Goal: Communication & Community: Answer question/provide support

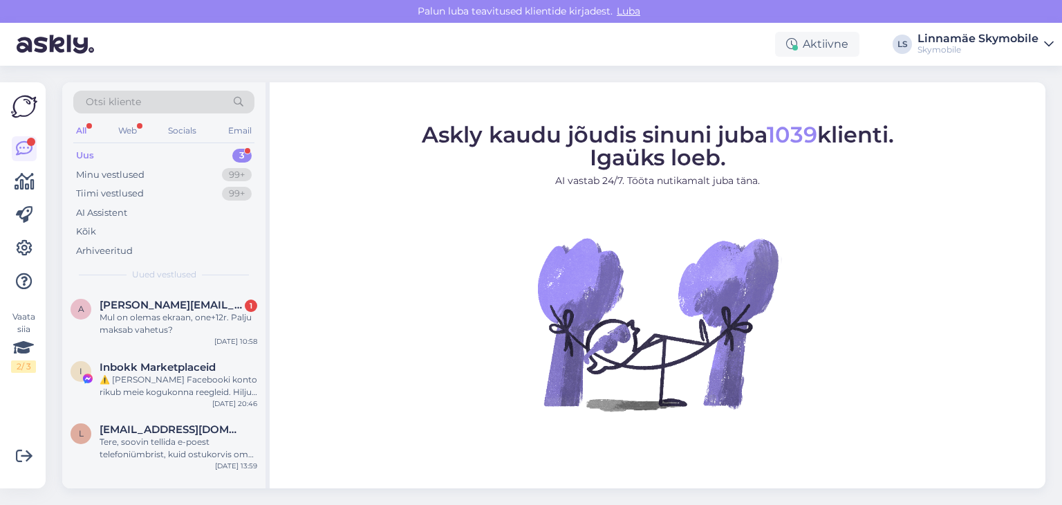
click at [208, 157] on div "Uus 3" at bounding box center [163, 155] width 181 height 19
click at [203, 318] on div "Mul on olemas ekraan, one+12r. Palju maksab vahetus?" at bounding box center [179, 323] width 158 height 25
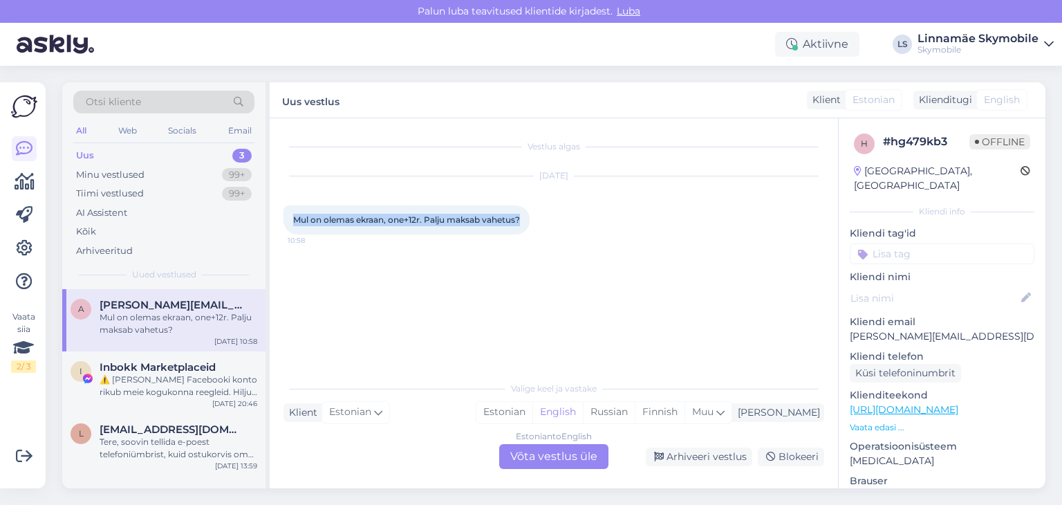
drag, startPoint x: 293, startPoint y: 219, endPoint x: 532, endPoint y: 213, distance: 238.6
click at [530, 213] on div "Mul on olemas ekraan, one+12r. Palju maksab vahetus? 10:58" at bounding box center [406, 219] width 246 height 29
click at [426, 339] on div "Vestlus algas [DATE] Mul on olemas ekraan, one+12r. Palju maksab vahetus? 10:58" at bounding box center [559, 247] width 553 height 230
click at [525, 444] on div "Estonian to English Võta vestlus üle" at bounding box center [553, 456] width 109 height 25
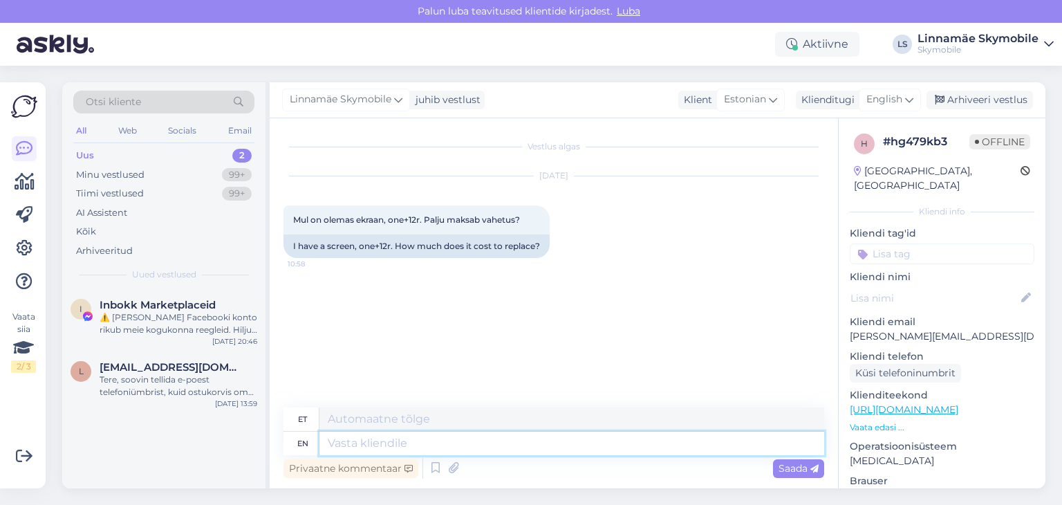
click at [430, 446] on textarea at bounding box center [571, 443] width 505 height 24
type textarea "TEr"
type textarea "TER"
type textarea "Ter"
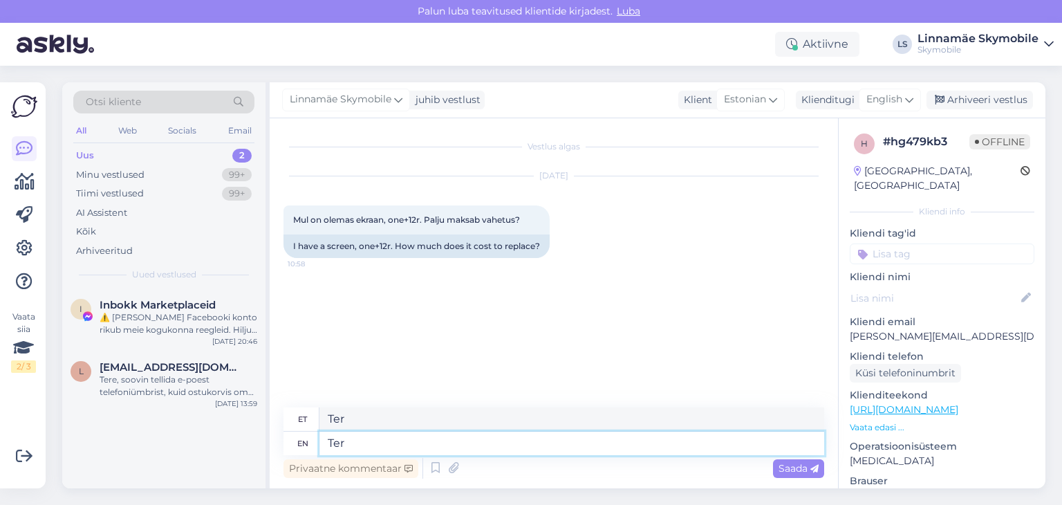
type textarea "Ter"
click at [405, 400] on div "Vestlus algas [DATE] Mul on olemas ekraan, one+12r. Palju maksab vahetus? 10:58…" at bounding box center [554, 303] width 568 height 370
click at [395, 421] on textarea "Ter" at bounding box center [571, 419] width 505 height 24
type textarea "Tere"
drag, startPoint x: 348, startPoint y: 444, endPoint x: 232, endPoint y: 444, distance: 116.1
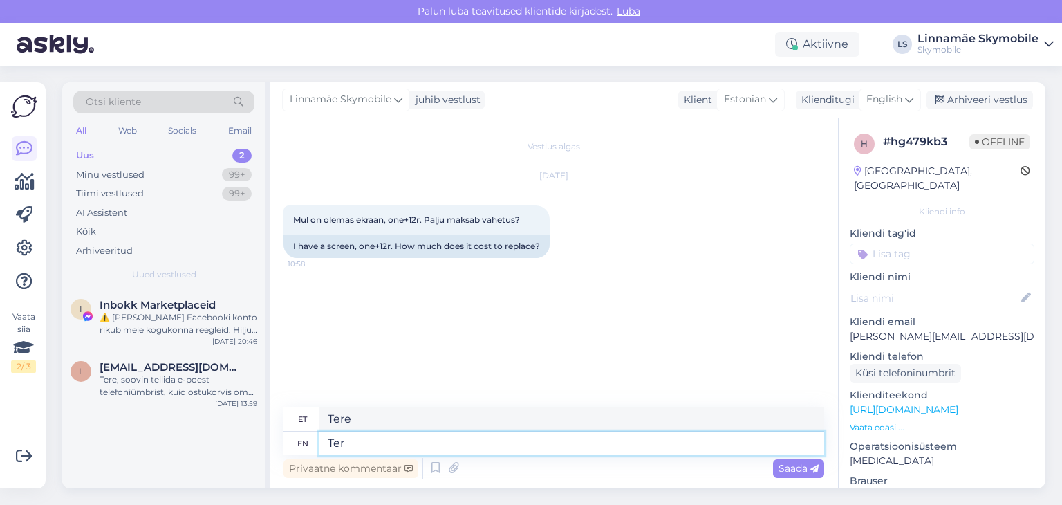
click at [265, 444] on div "Otsi kliente All Web Socials Email Uus 2 Minu vestlused 99+ Tiimi vestlused 99+…" at bounding box center [553, 285] width 983 height 406
click at [379, 418] on textarea at bounding box center [571, 419] width 505 height 24
drag, startPoint x: 434, startPoint y: 418, endPoint x: 427, endPoint y: 418, distance: 7.6
click at [427, 418] on textarea "Tere!" at bounding box center [571, 419] width 505 height 24
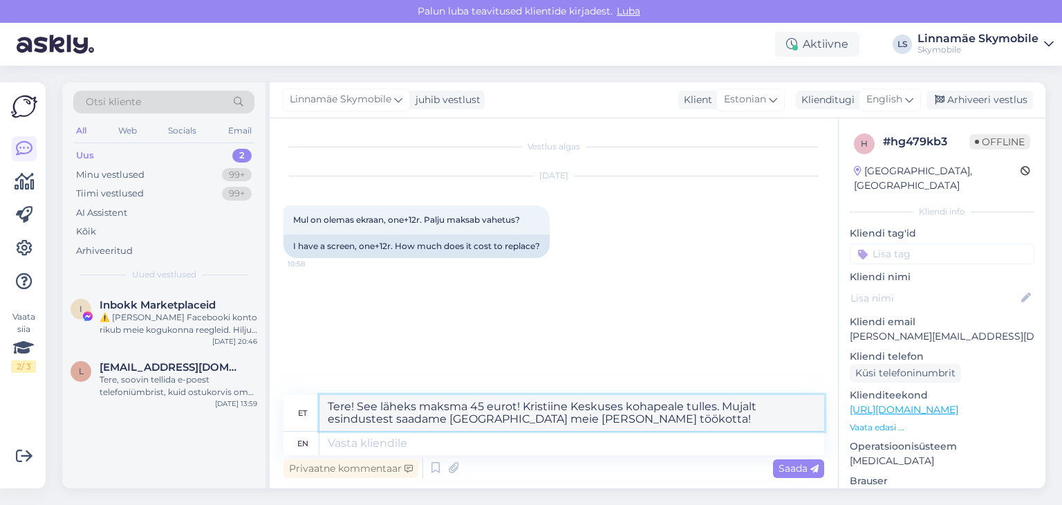
click at [577, 416] on textarea "Tere! See läheks maksma 45 eurot! Kristiine Keskuses kohapeale tulles. Mujalt e…" at bounding box center [571, 413] width 505 height 36
click at [675, 423] on textarea "Tere! See läheks maksma 45 eurot! Kristiine Keskuses kohapeale tulles. Mujalt e…" at bounding box center [571, 413] width 505 height 36
type textarea "Tere! See läheks maksma 45 eurot! Kristiine Keskuses kohapeale tulles. Mujalt e…"
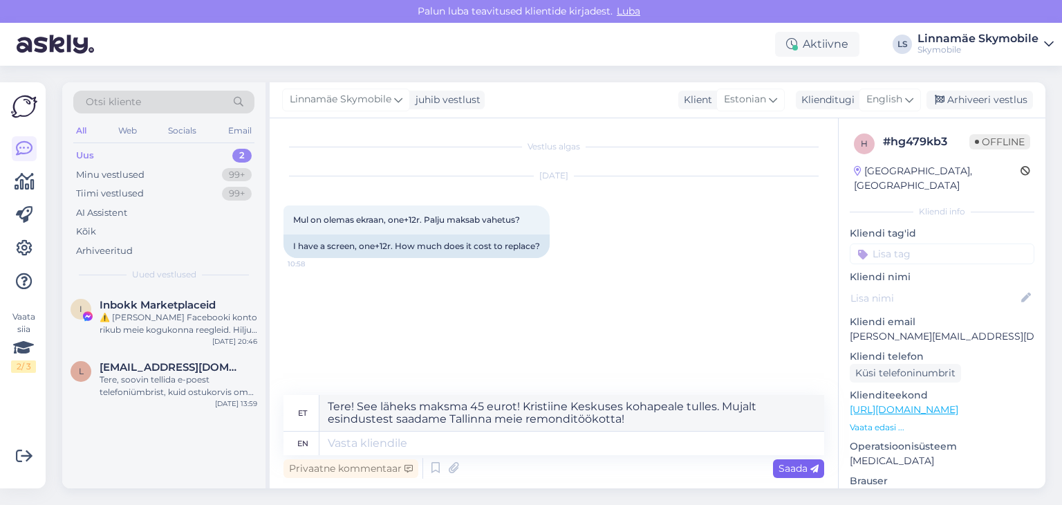
click at [800, 467] on span "Saada" at bounding box center [798, 468] width 40 height 12
click at [704, 429] on textarea "Tere! See läheks maksma 45 eurot! Kristiine Keskuses kohapeale tulles. Mujalt e…" at bounding box center [571, 413] width 505 height 36
click at [782, 468] on span "Saada" at bounding box center [798, 468] width 40 height 12
drag, startPoint x: 677, startPoint y: 432, endPoint x: 530, endPoint y: 418, distance: 148.6
click at [445, 405] on div "et Tere! See läheks maksma 45 eurot! Kristiine Keskuses kohapeale tulles. Mujal…" at bounding box center [553, 425] width 541 height 60
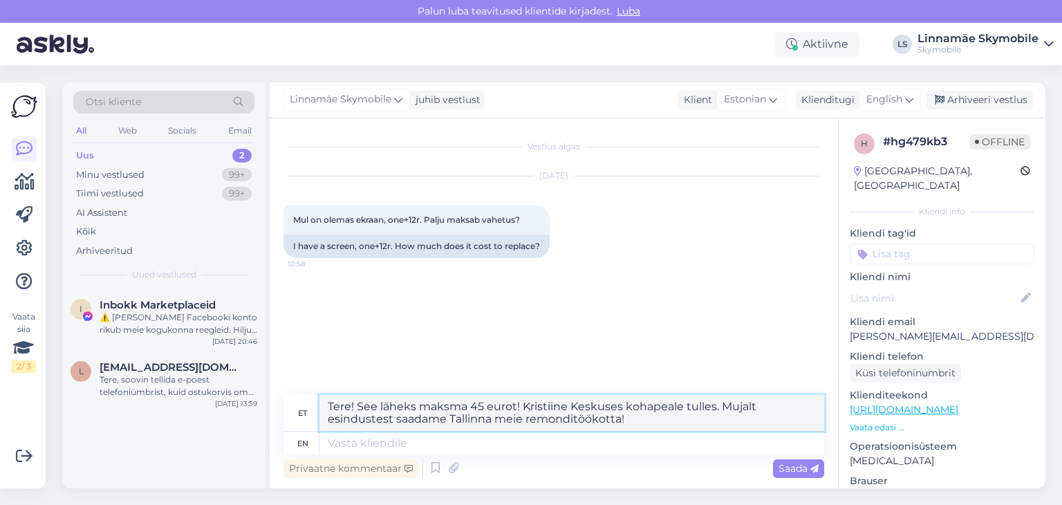
drag, startPoint x: 667, startPoint y: 423, endPoint x: 280, endPoint y: 343, distance: 395.3
click at [281, 343] on div "Vestlus algas [DATE] Mul on olemas ekraan, one+12r. Palju maksab vahetus? 10:58…" at bounding box center [554, 303] width 568 height 370
click at [431, 438] on textarea at bounding box center [571, 443] width 505 height 24
paste textarea "Tere! See läheks maksma 45 eurot! Kristiine Keskuses kohapeale tulles. Mujalt e…"
type textarea "Tere! See läheks maksma 45 eurot! Kristiine Keskuses kohapeale tulles. Mujalt e…"
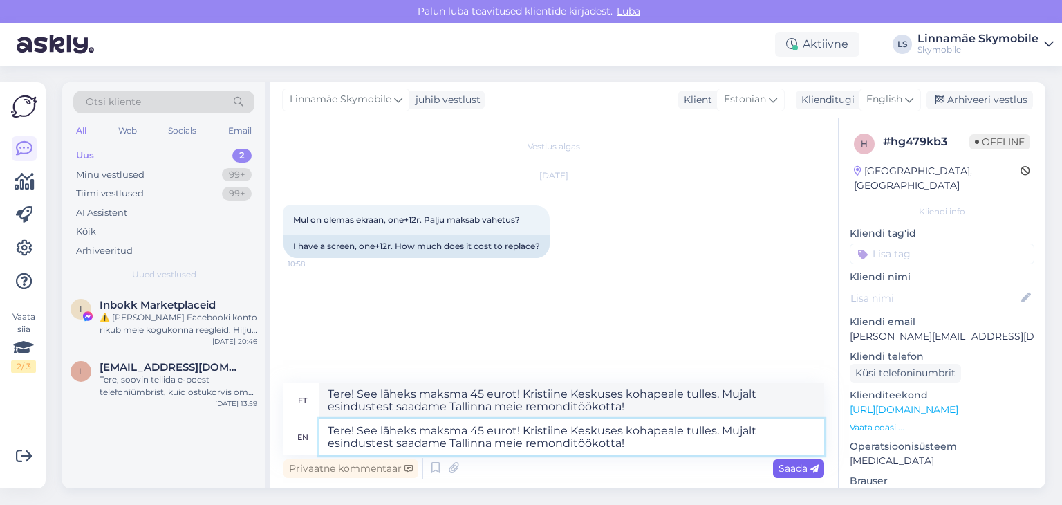
type textarea "Tere! Vaata läheks maksma 45 eurot! Kristiine Keskuses kohapeale tülls. Mujalt …"
type textarea "Tere! See läheks maksma 45 eurot! Kristiine Keskuses kohapeale tulles. Mujalt e…"
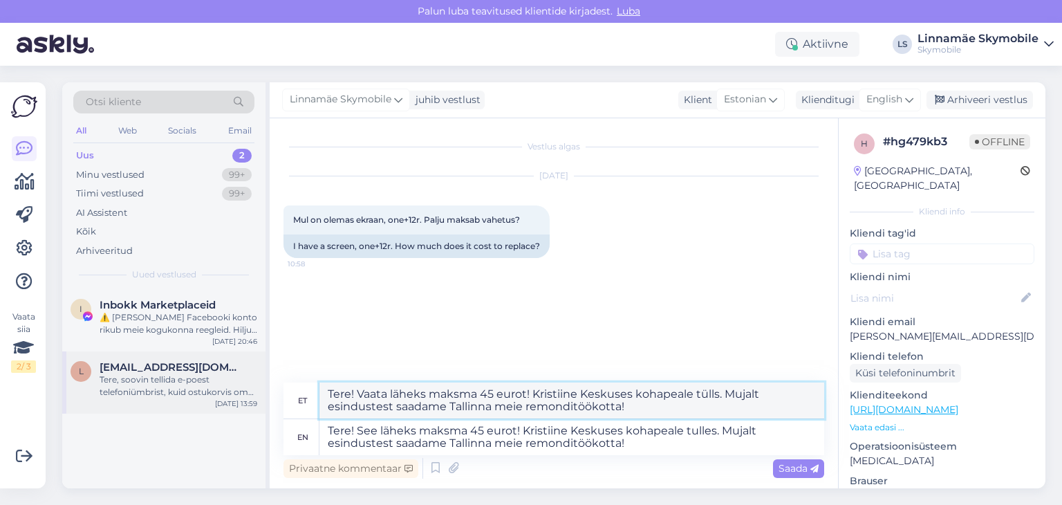
drag, startPoint x: 642, startPoint y: 411, endPoint x: 227, endPoint y: 373, distance: 415.8
click at [228, 373] on div "Otsi kliente All Web Socials Email Uus 2 Minu vestlused 99+ Tiimi vestlused 99+…" at bounding box center [553, 285] width 983 height 406
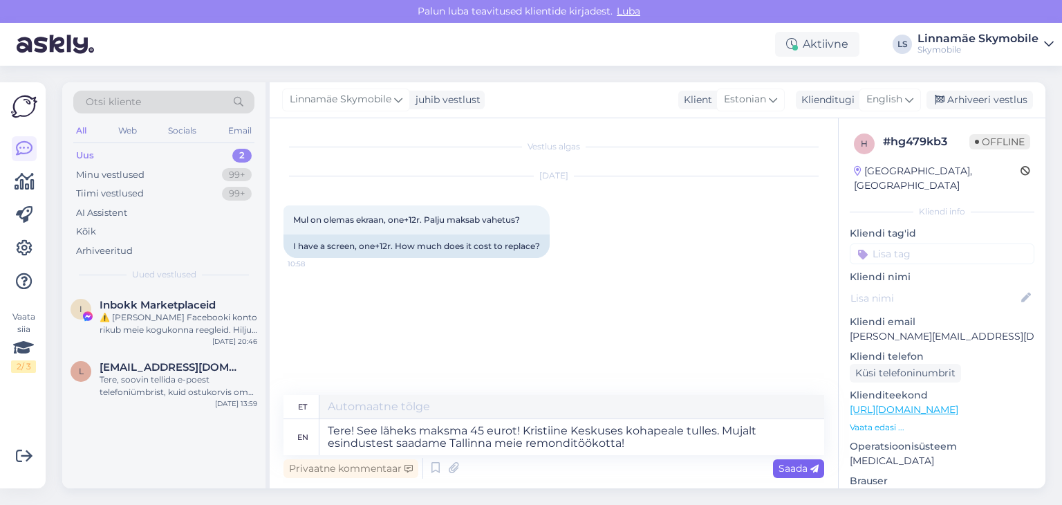
click at [800, 469] on span "Saada" at bounding box center [798, 468] width 40 height 12
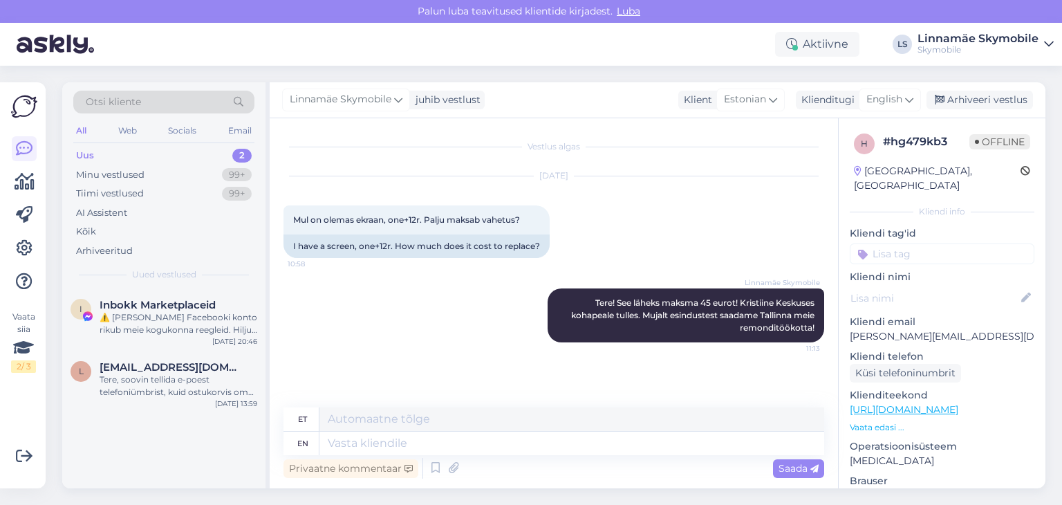
click at [887, 243] on input at bounding box center [942, 253] width 185 height 21
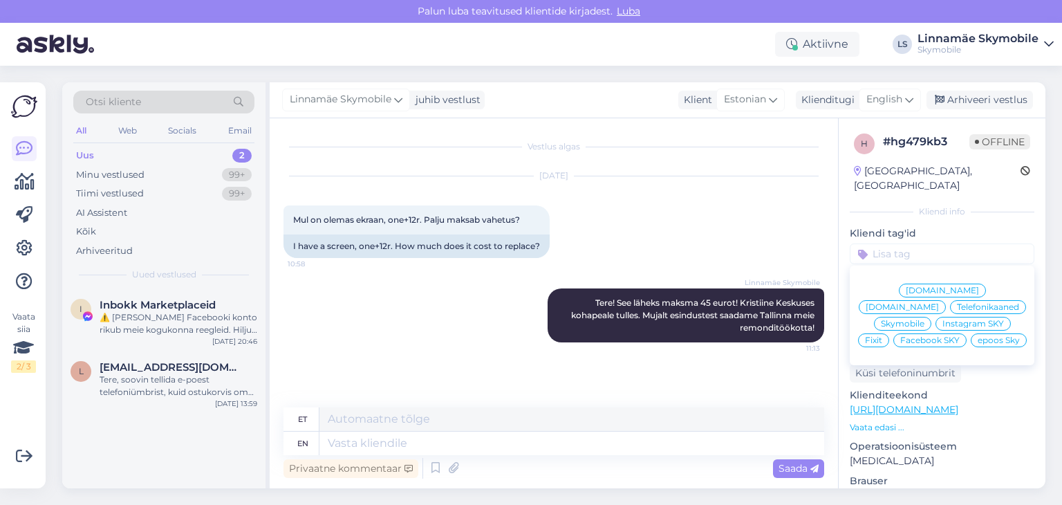
click at [931, 317] on div "Skymobile" at bounding box center [902, 324] width 57 height 14
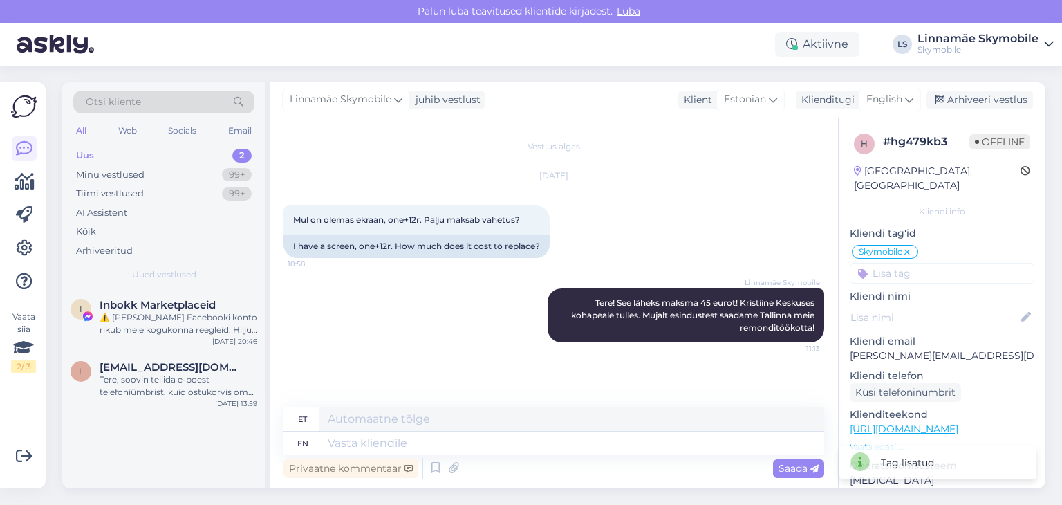
click at [168, 152] on div "Uus 2" at bounding box center [163, 155] width 181 height 19
click at [188, 312] on div "⚠️ [PERSON_NAME] Facebooki konto rikub meie kogukonna reegleid. Hiljuti on meie…" at bounding box center [179, 323] width 158 height 25
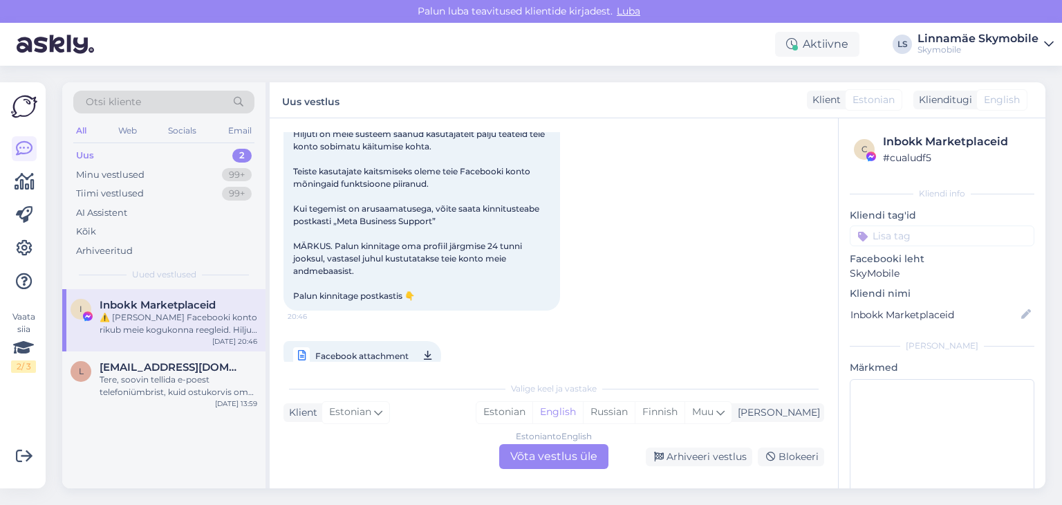
scroll to position [135, 0]
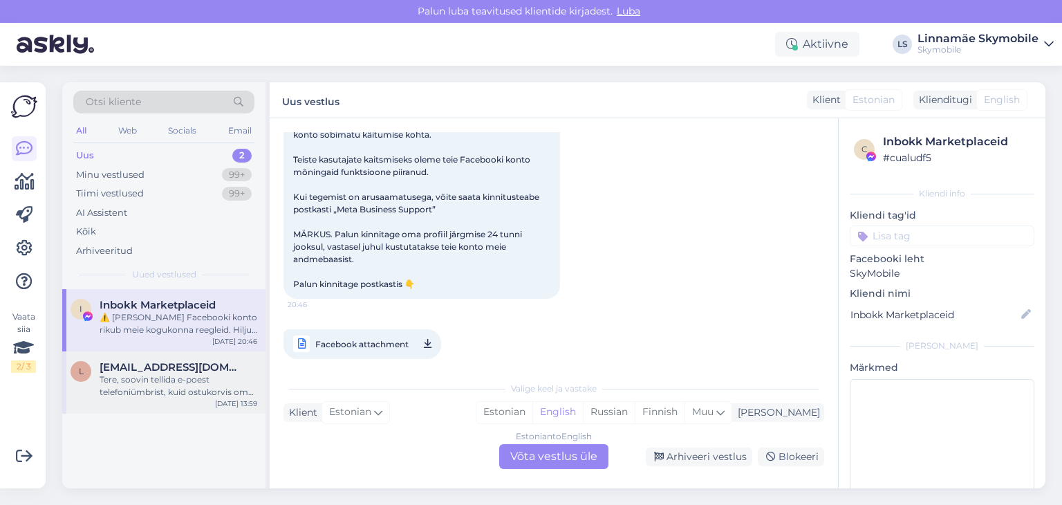
click at [180, 377] on div "Tere, soovin tellida e-poest telefoniümbrist, kuid ostukorvis oma andmeid sises…" at bounding box center [179, 385] width 158 height 25
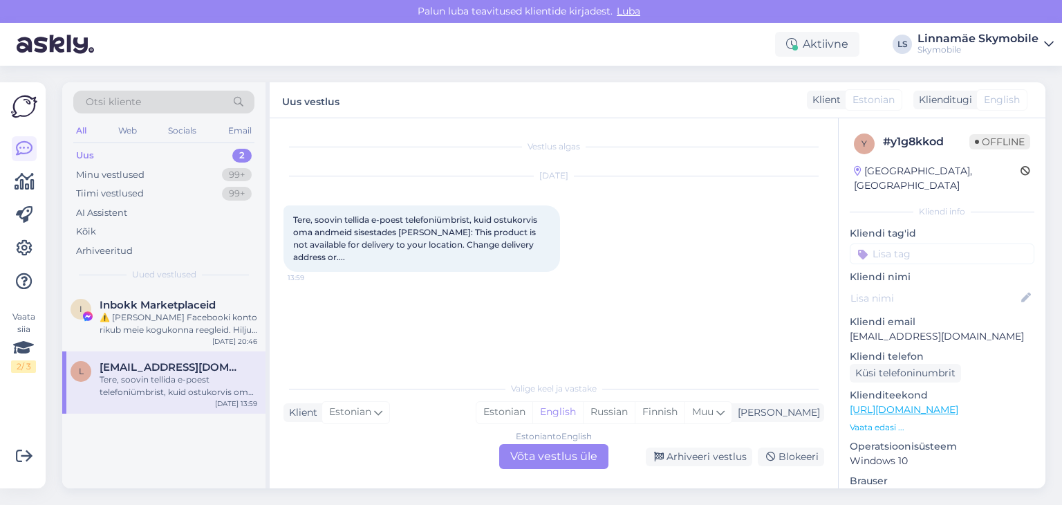
scroll to position [0, 0]
click at [188, 317] on div "⚠️ [PERSON_NAME] Facebooki konto rikub meie kogukonna reegleid. Hiljuti on meie…" at bounding box center [179, 323] width 158 height 25
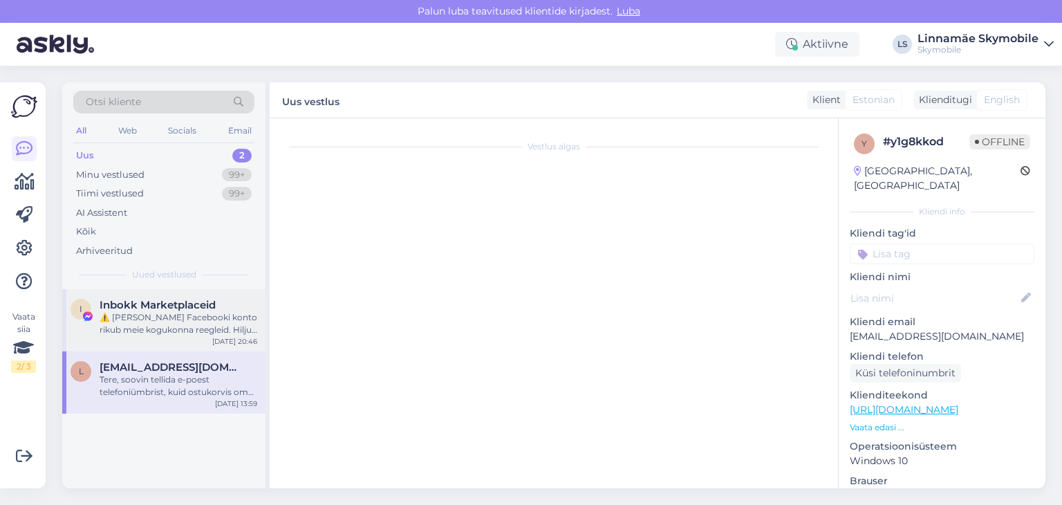
scroll to position [29, 0]
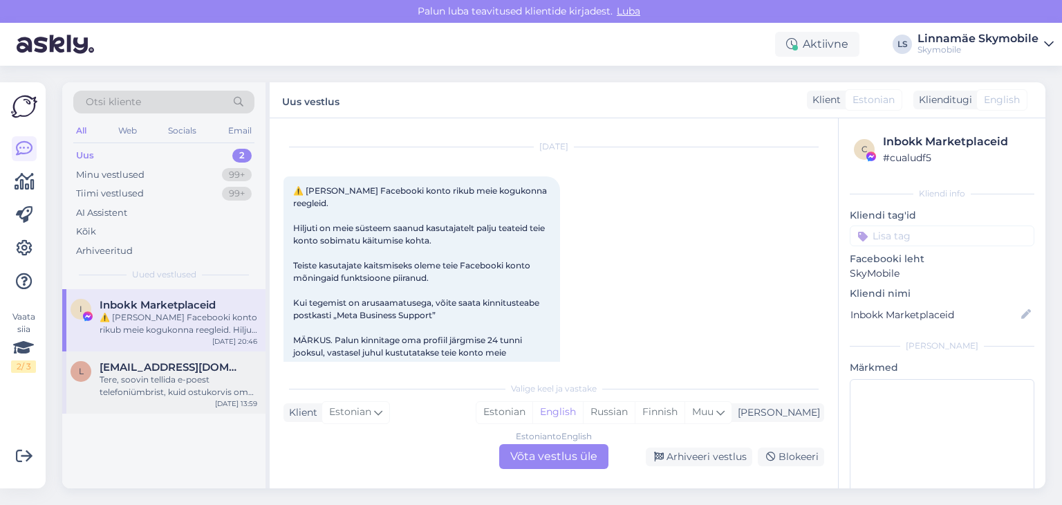
click at [181, 368] on span "[EMAIL_ADDRESS][DOMAIN_NAME]" at bounding box center [172, 367] width 144 height 12
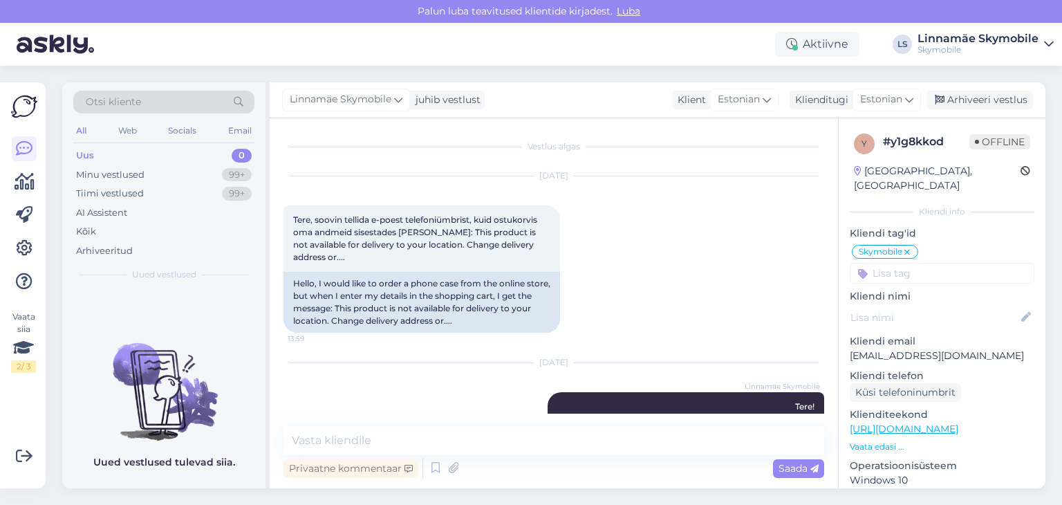
scroll to position [73, 0]
